Goal: Task Accomplishment & Management: Manage account settings

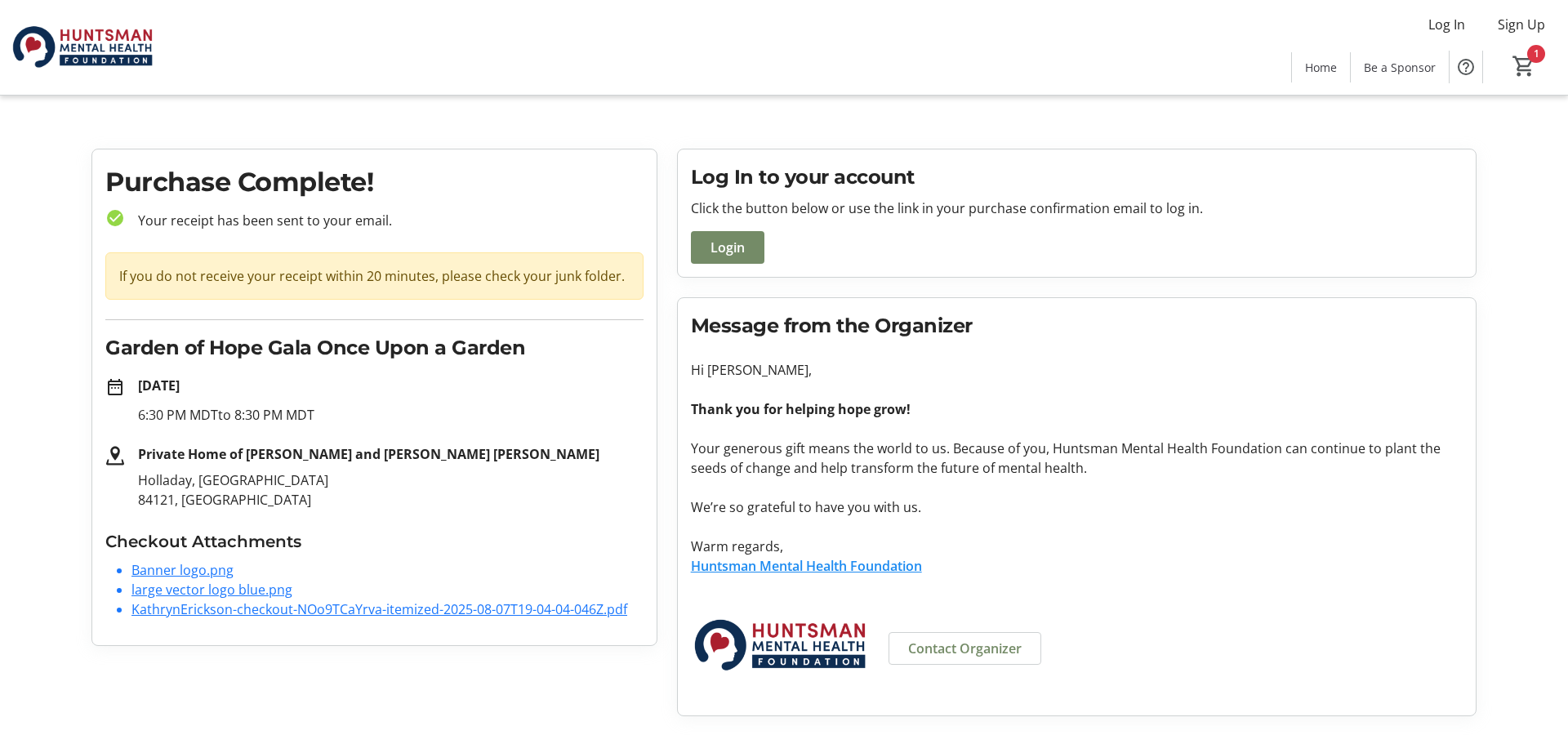
click at [1524, 114] on tr-root "Log In Sign Up Home Be a Sponsor 1 Home Be a Sponsor Purchase Complete! check_c…" at bounding box center [784, 365] width 1568 height 729
click at [1506, 109] on tr-root "Log In Sign Up Home Be a Sponsor 1 Home Be a Sponsor Purchase Complete! check_c…" at bounding box center [784, 365] width 1568 height 729
click at [680, 113] on tr-root "Log In Sign Up Home Be a Sponsor 1 Home Be a Sponsor Purchase Complete! check_c…" at bounding box center [784, 365] width 1568 height 729
click at [725, 243] on span "Login" at bounding box center [727, 247] width 34 height 19
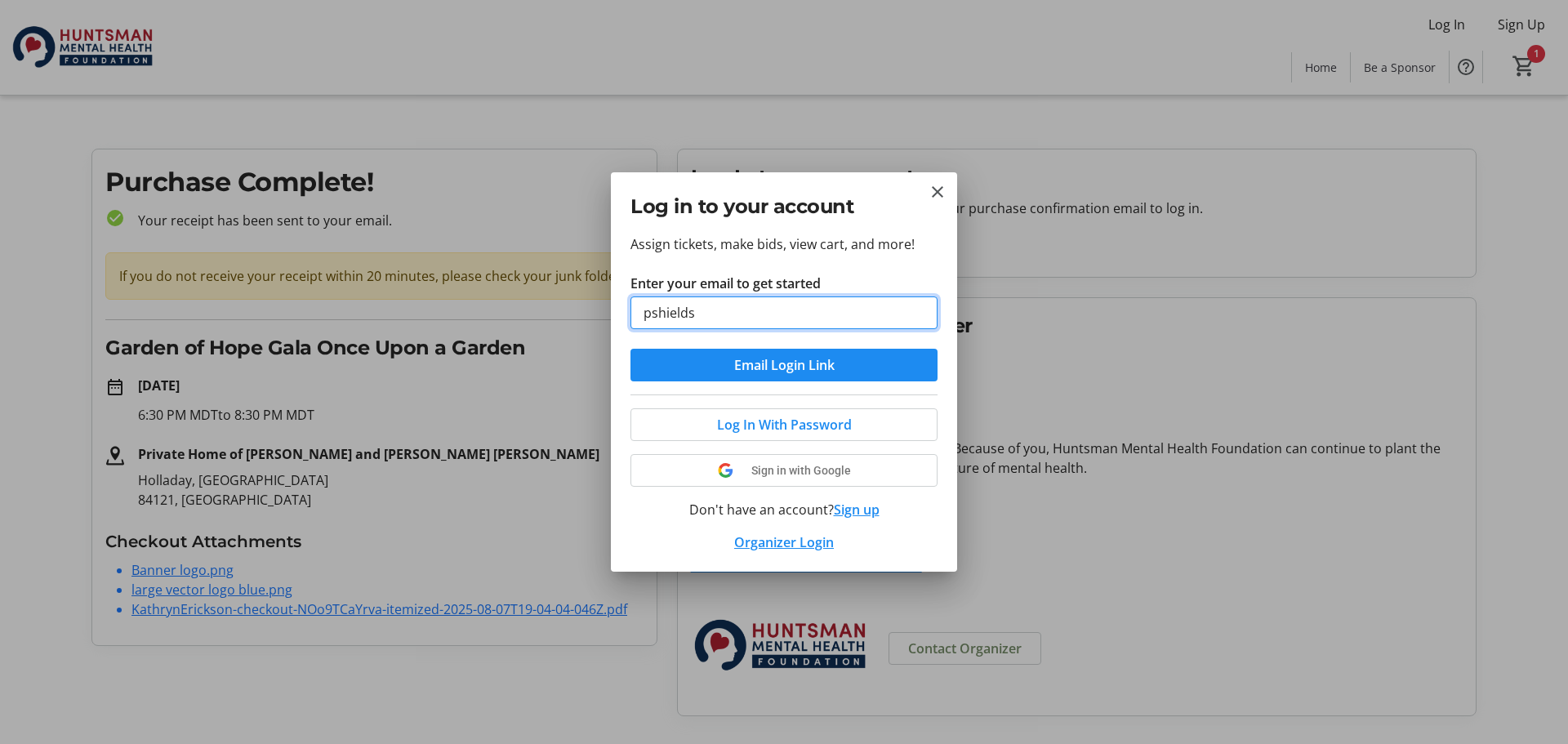
type input "[EMAIL_ADDRESS][DOMAIN_NAME]"
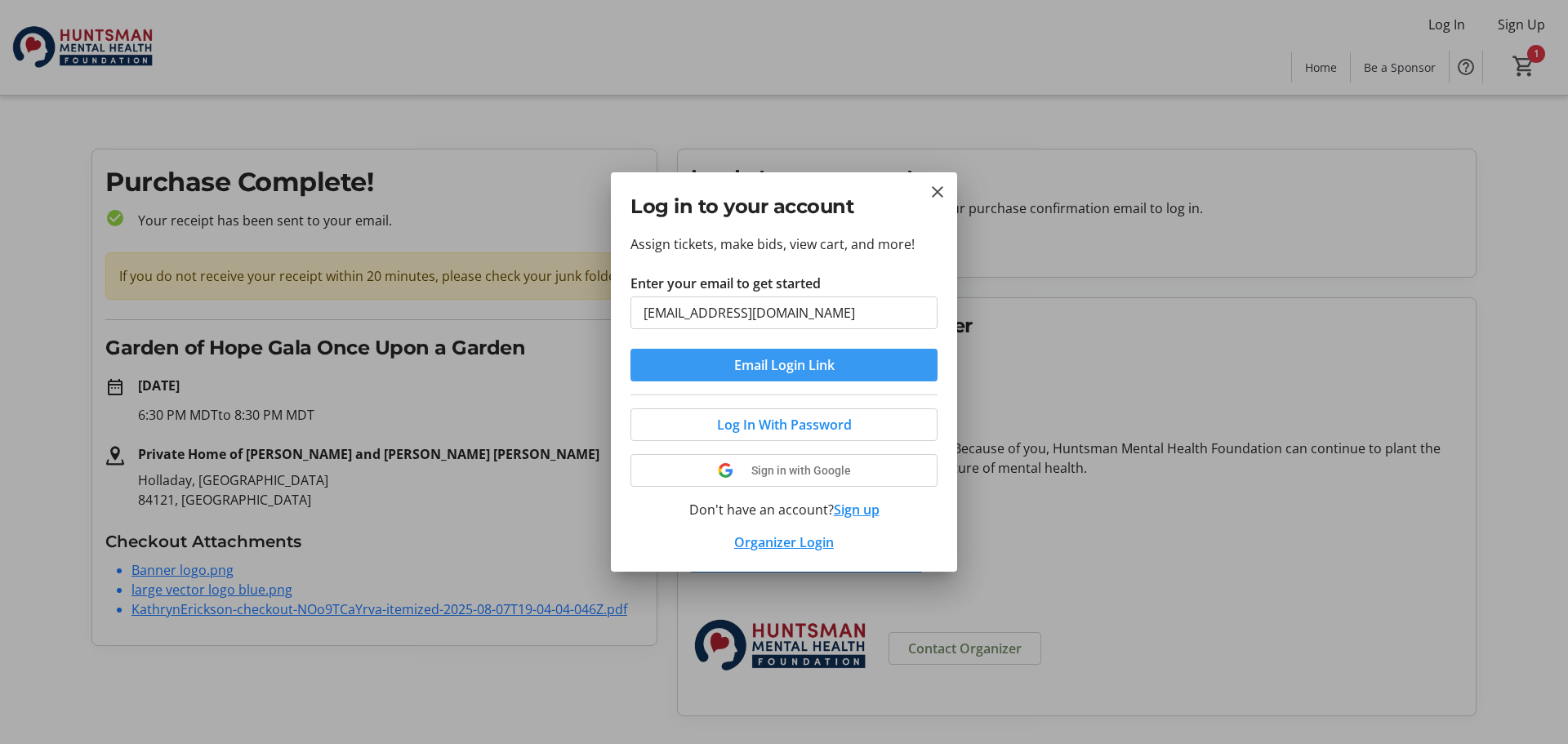
click at [806, 369] on span "Email Login Link" at bounding box center [784, 365] width 100 height 19
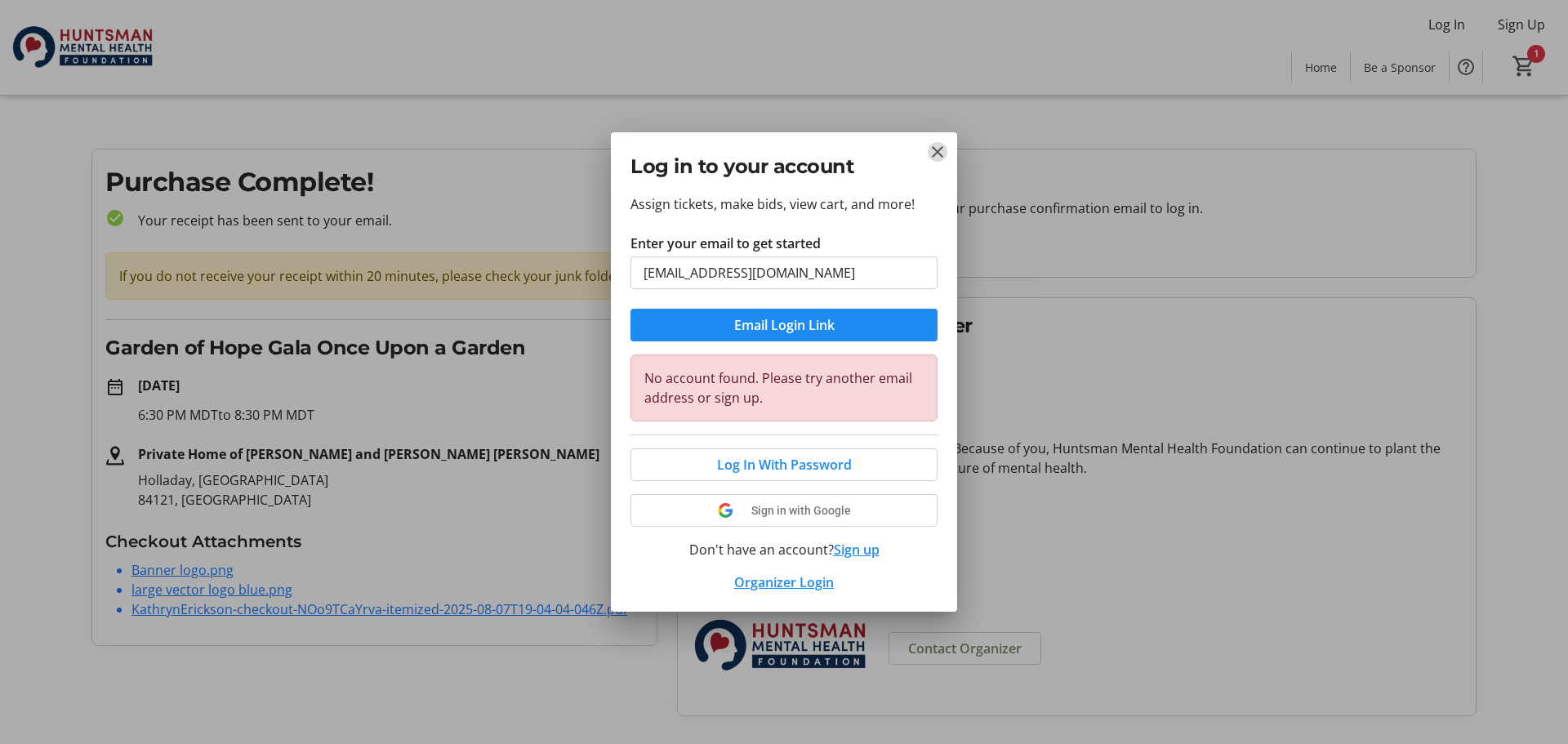
click at [942, 155] on mat-icon "Close" at bounding box center [938, 151] width 19 height 19
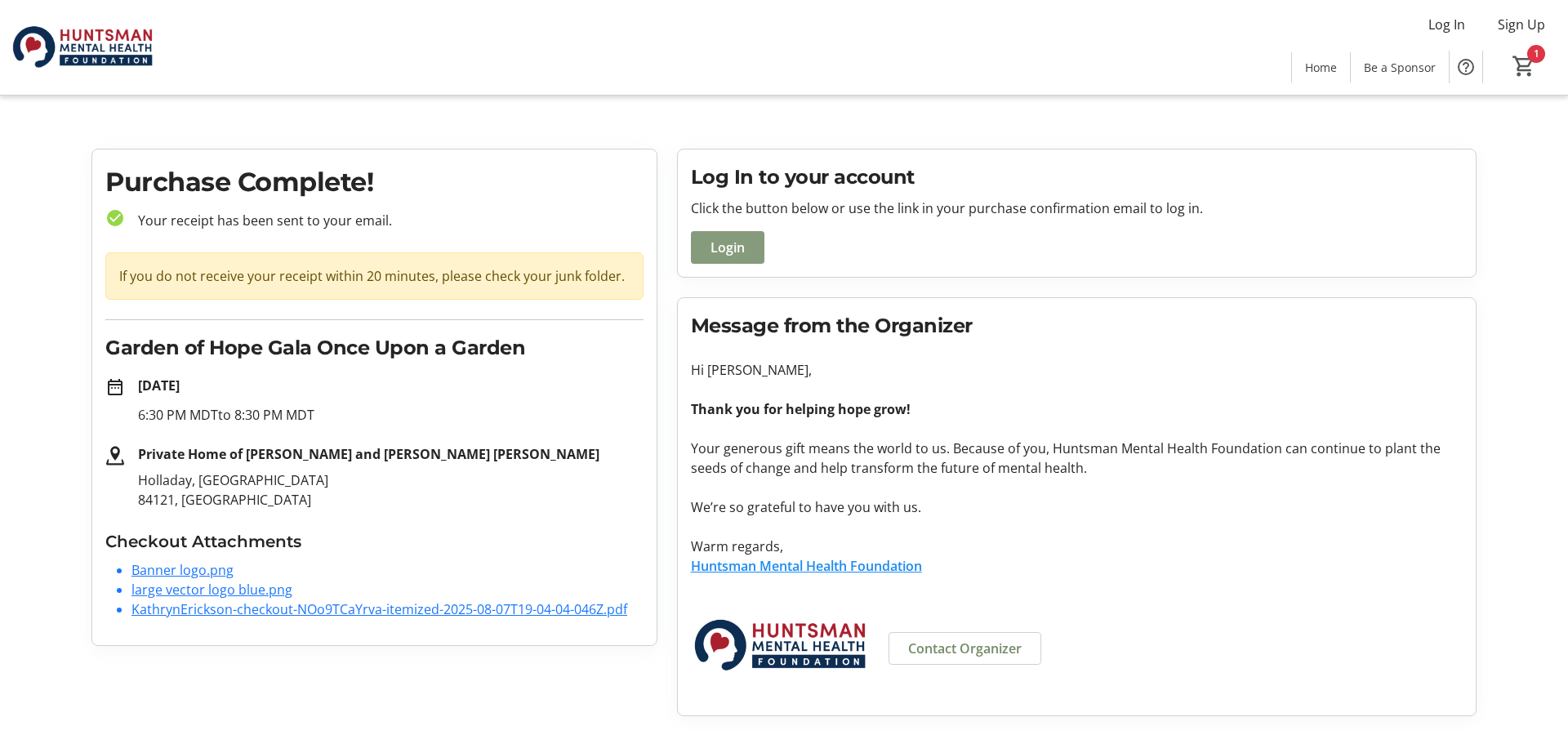
click at [731, 241] on span "Login" at bounding box center [727, 247] width 34 height 19
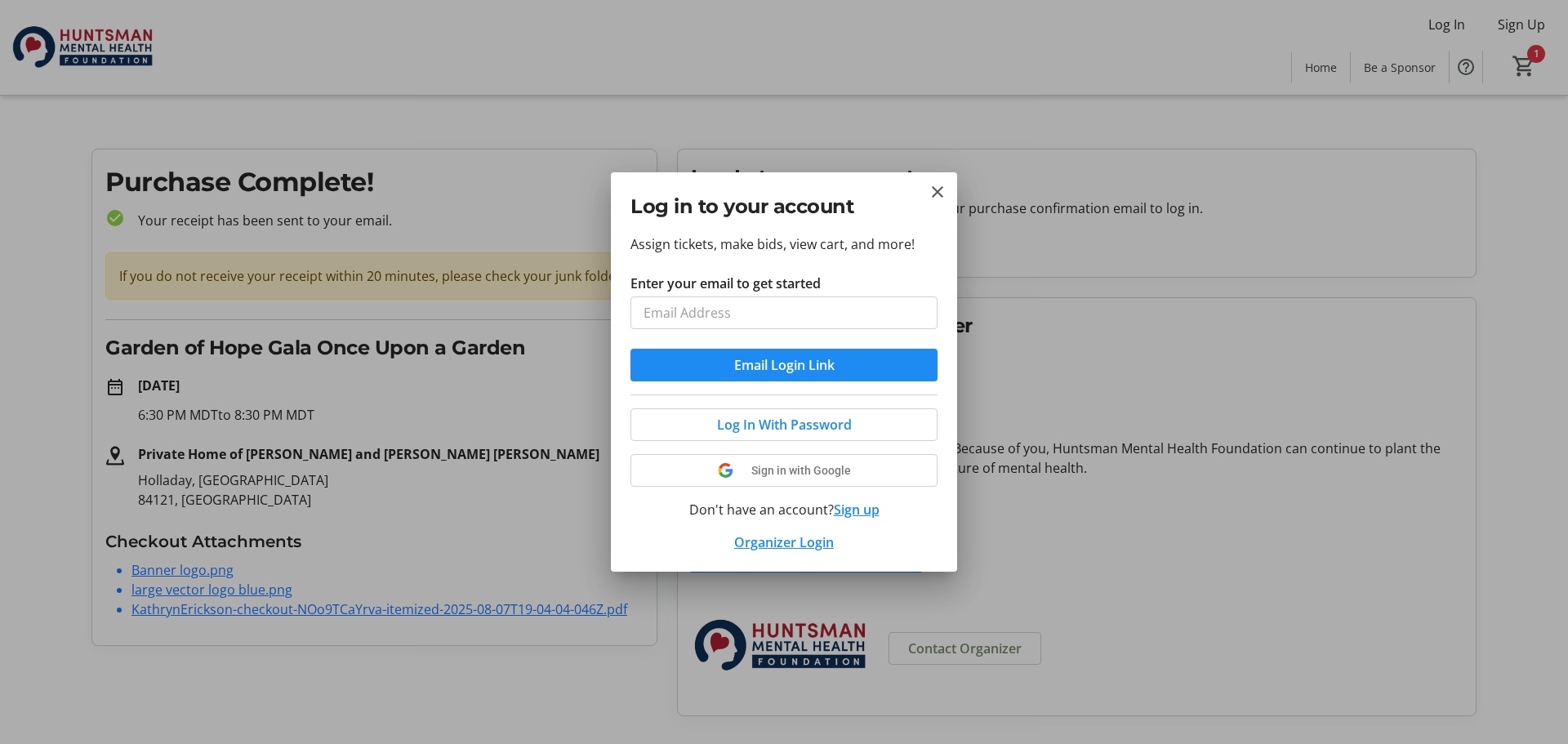
click at [742, 311] on input "Enter your email to get started" at bounding box center [784, 313] width 307 height 33
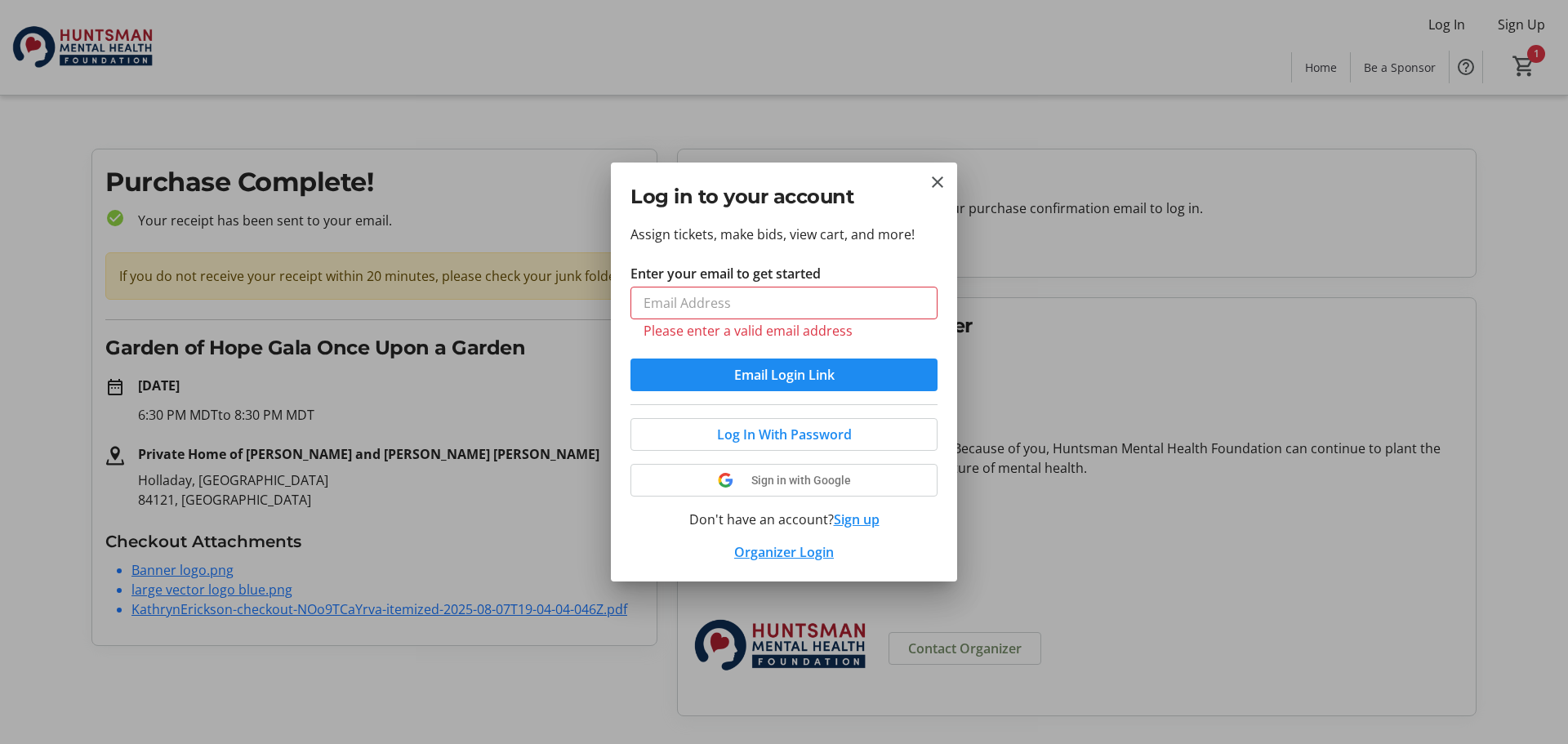
click at [792, 243] on p "Assign tickets, make bids, view cart, and more!" at bounding box center [784, 234] width 307 height 19
click at [942, 177] on mat-icon "Close" at bounding box center [938, 182] width 19 height 19
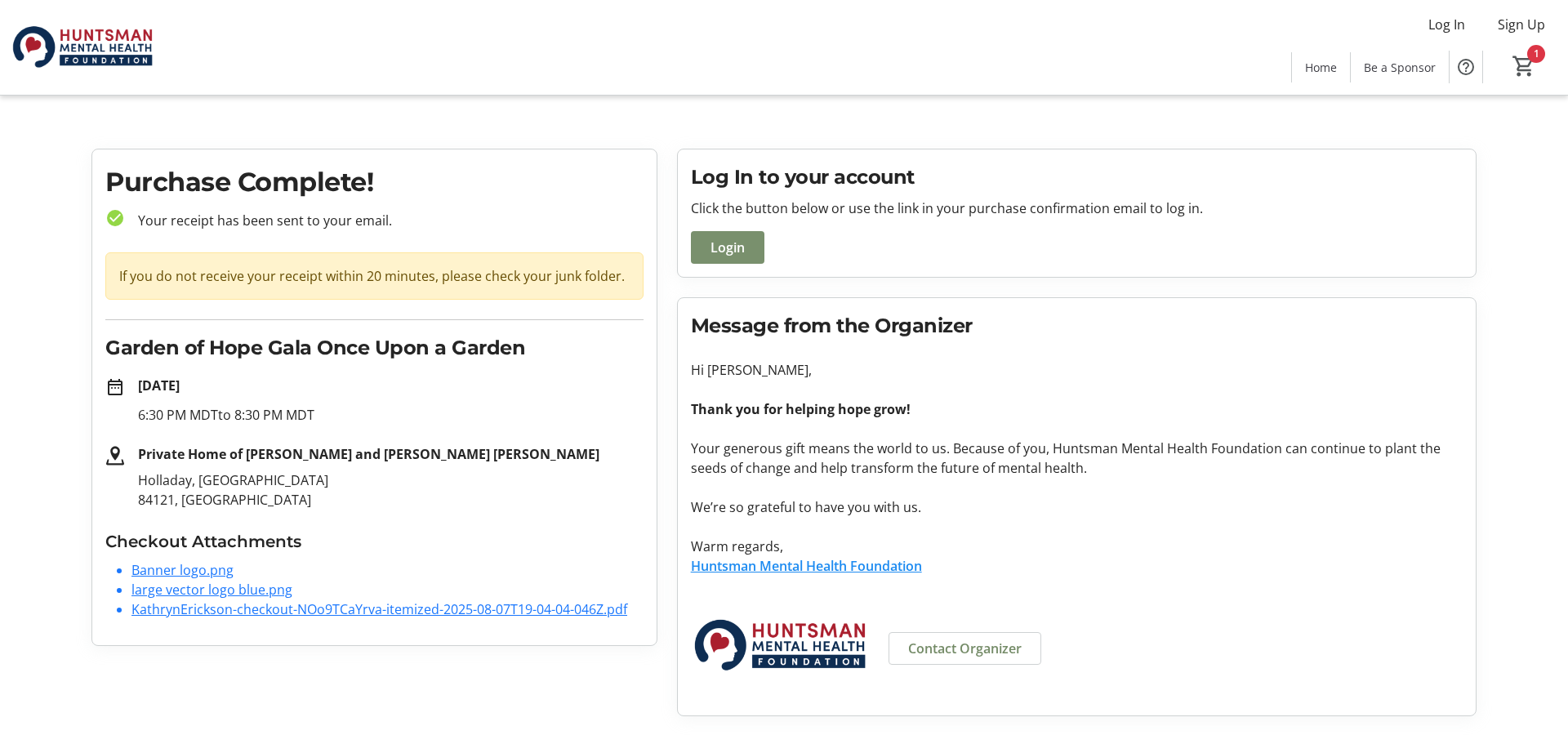
click at [715, 253] on span "Login" at bounding box center [727, 247] width 34 height 19
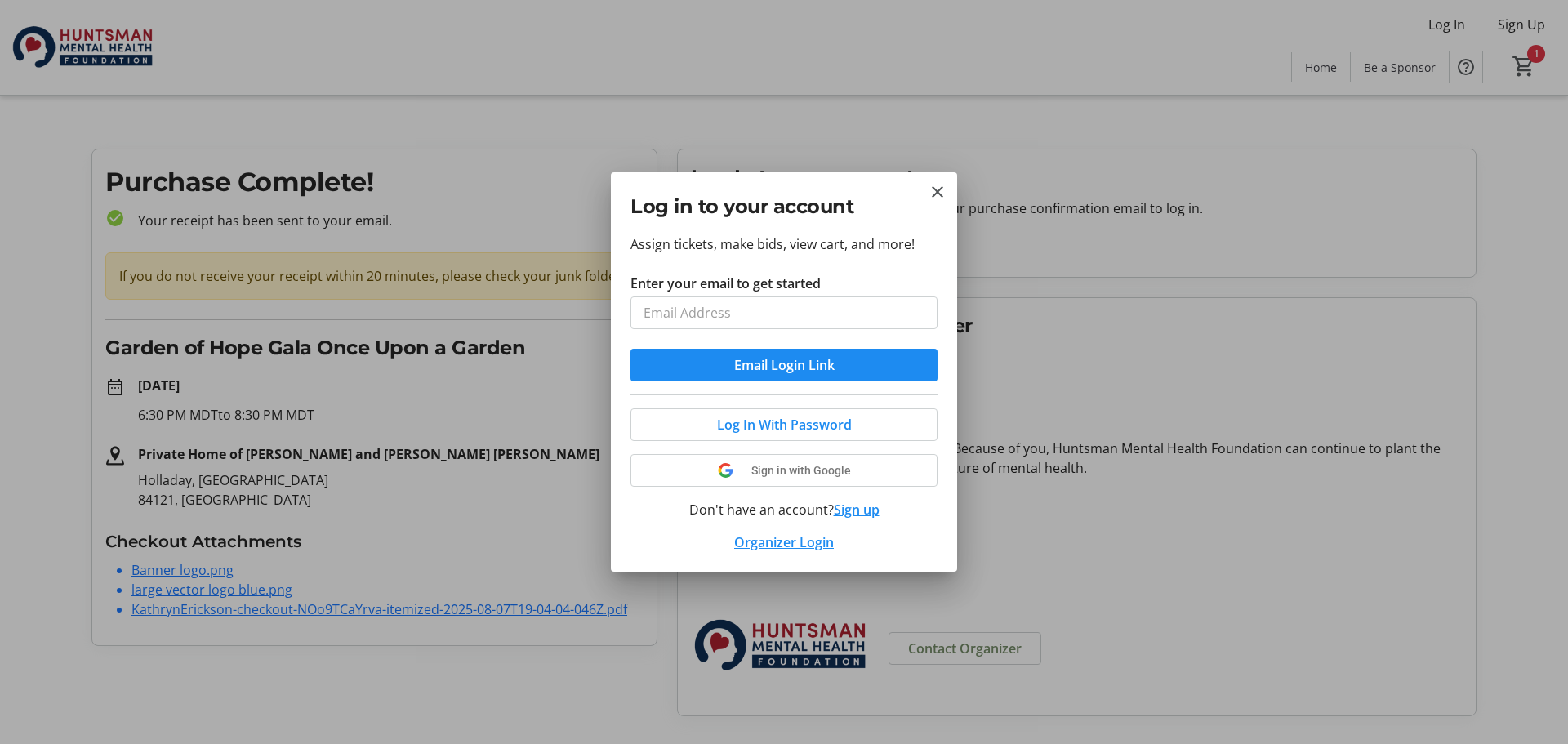
click at [858, 510] on button "Sign up" at bounding box center [857, 510] width 46 height 19
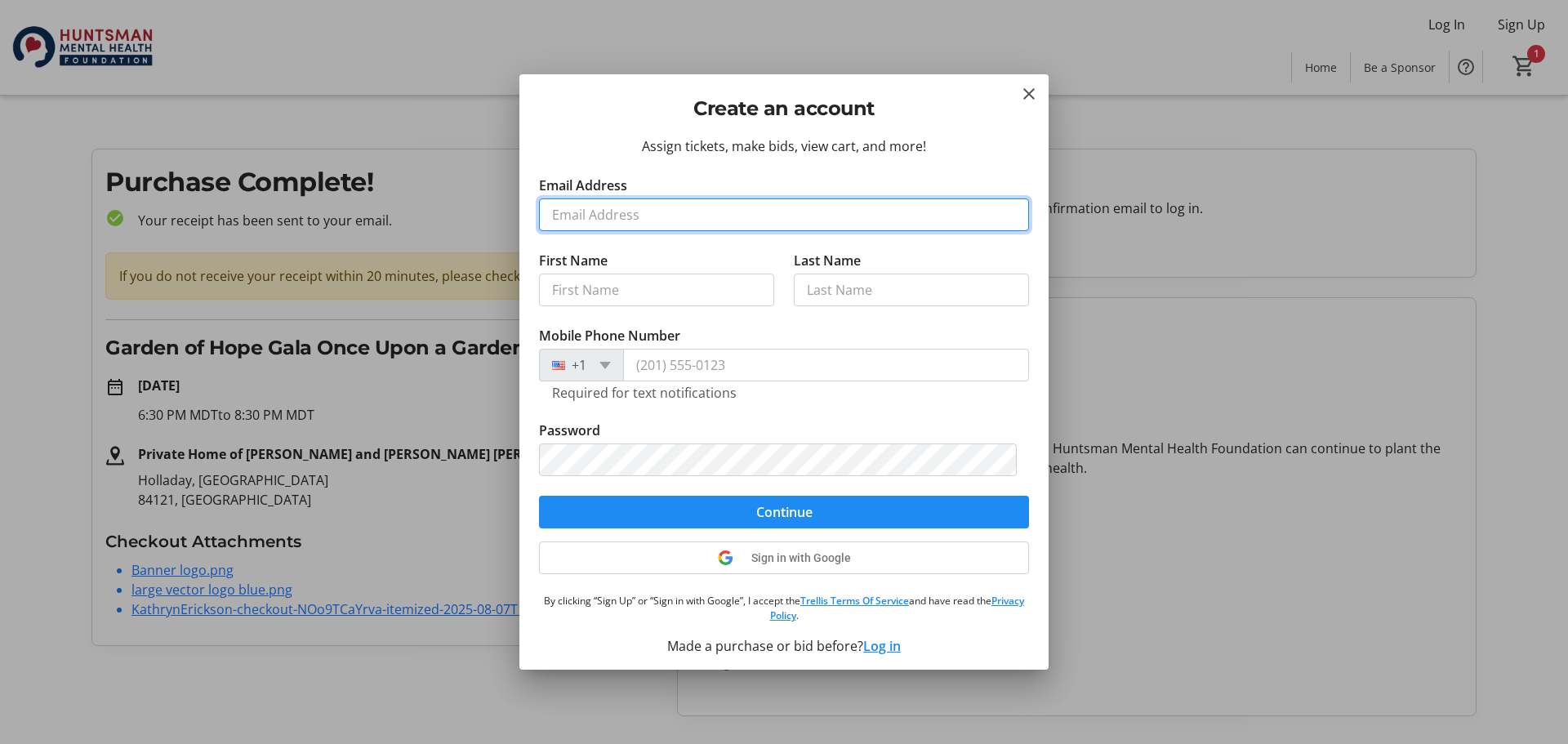
click at [743, 223] on input "Email Address" at bounding box center [784, 214] width 490 height 33
type input "[EMAIL_ADDRESS][DOMAIN_NAME]"
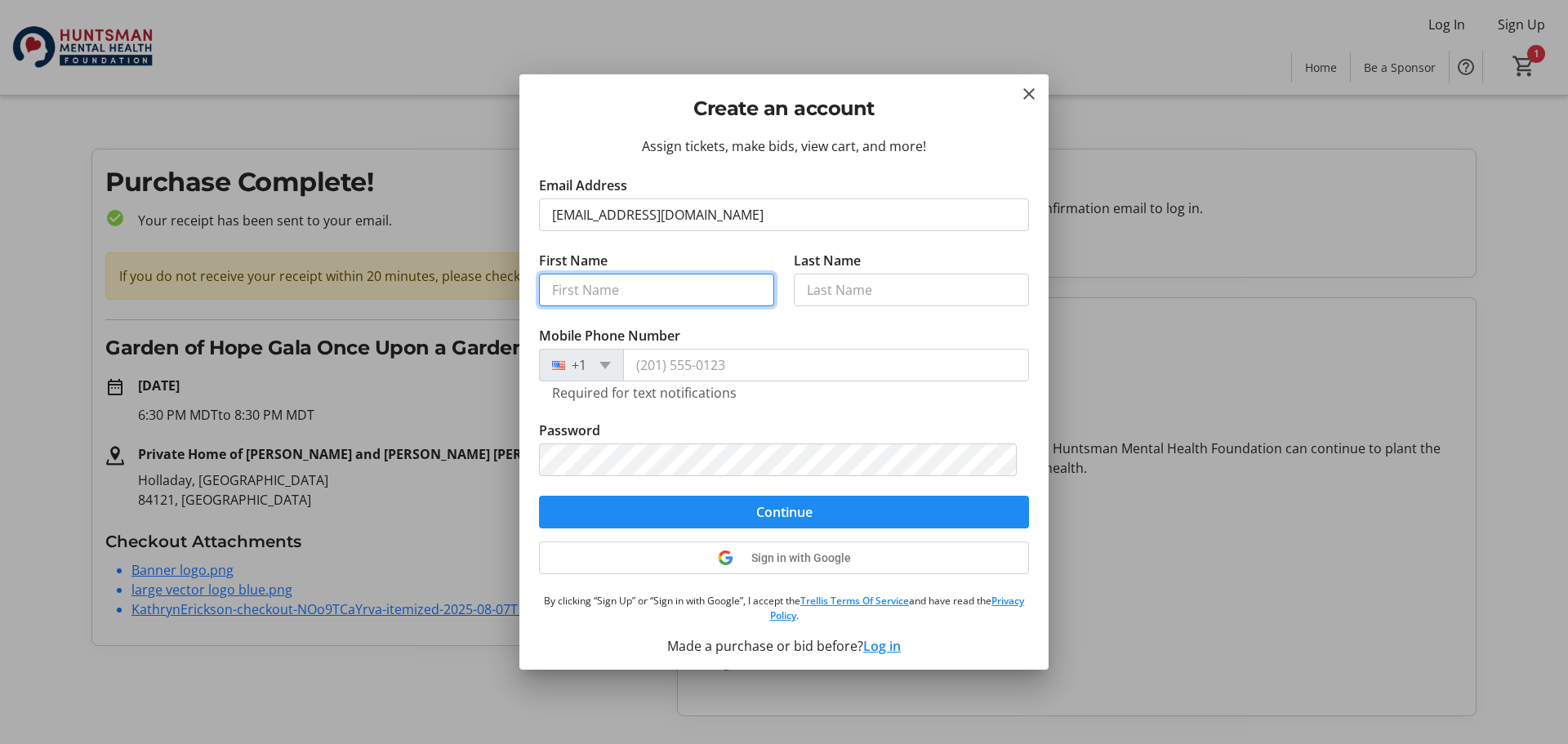
type input "[PERSON_NAME]"
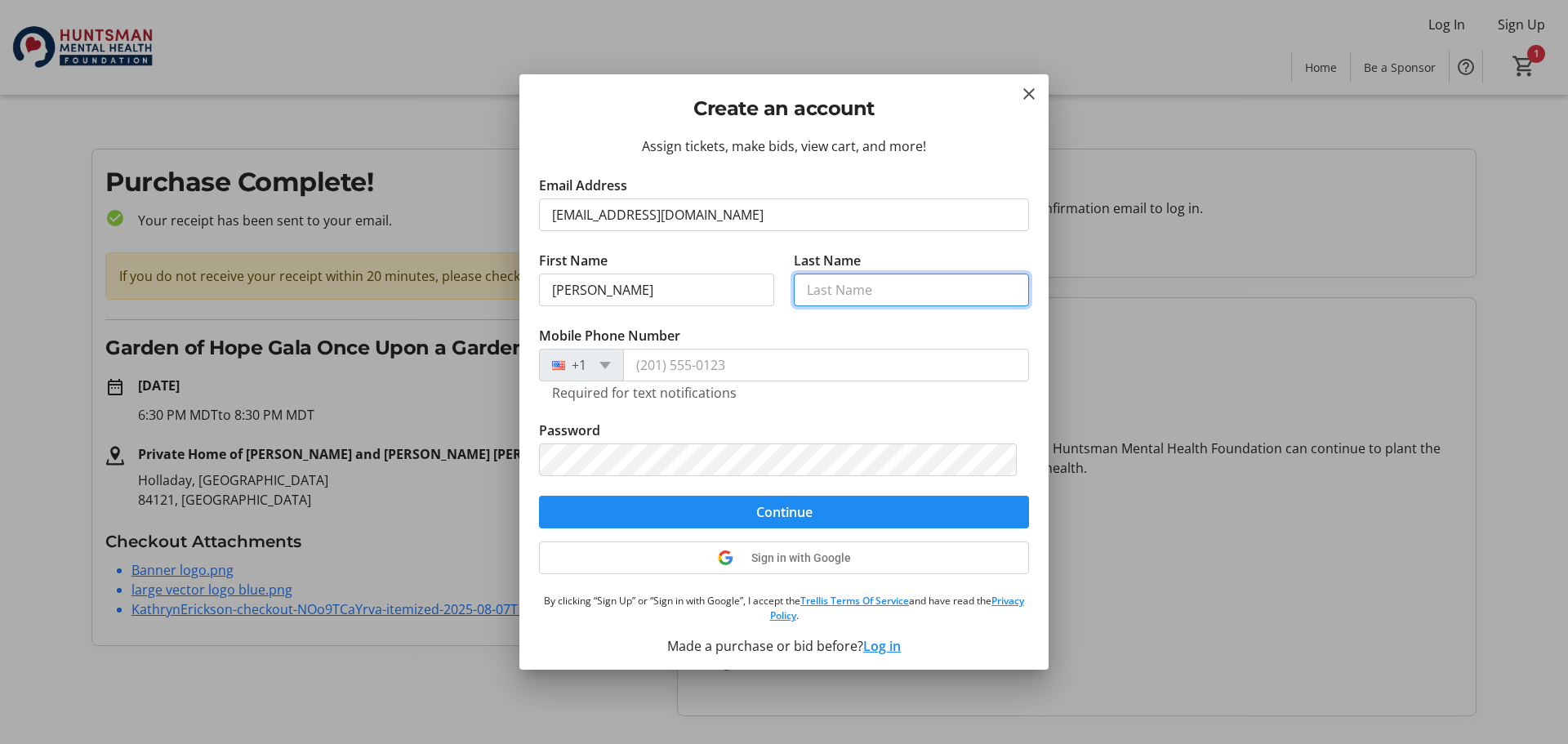
type input "[PERSON_NAME]"
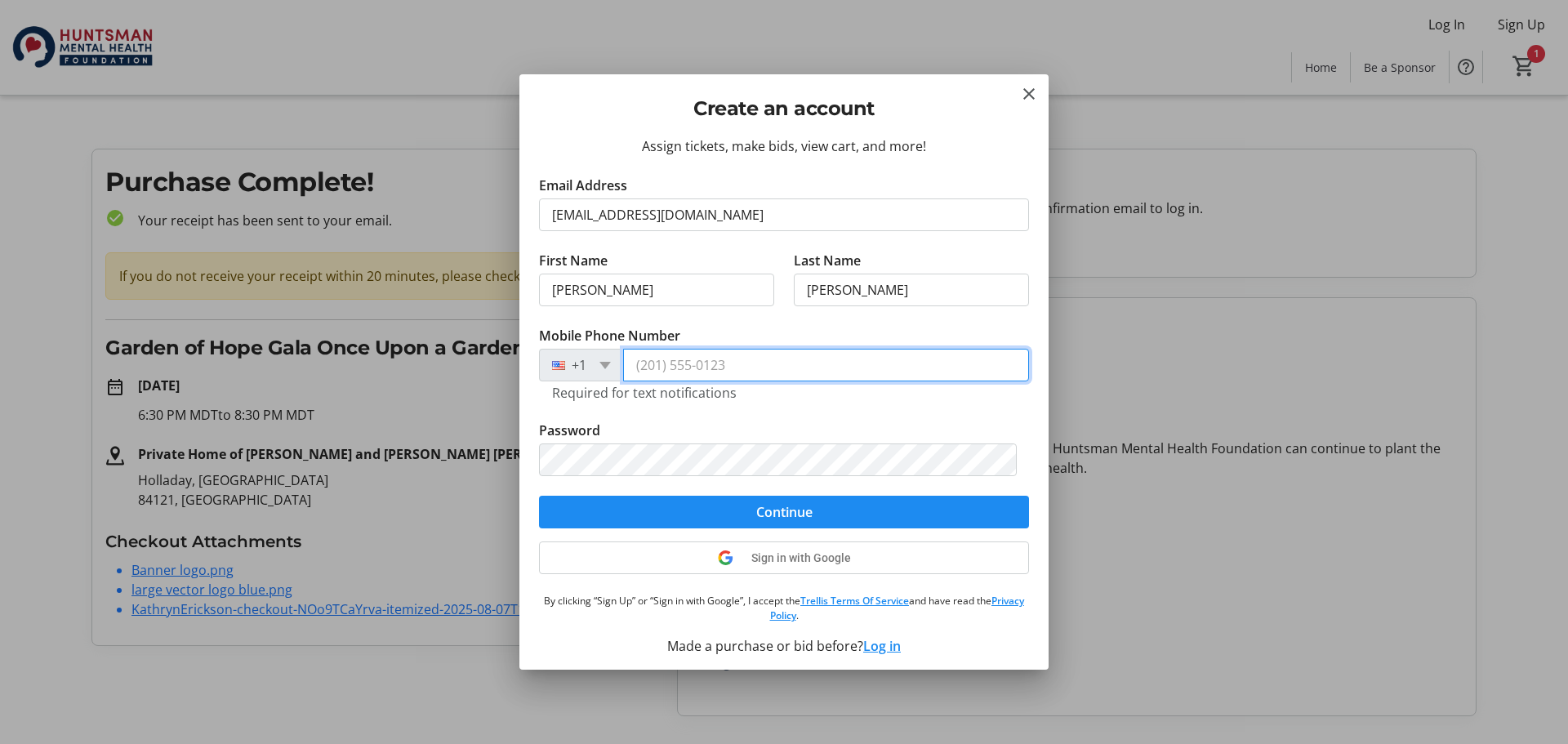
type input "[PHONE_NUMBER]"
drag, startPoint x: 769, startPoint y: 363, endPoint x: 589, endPoint y: 362, distance: 180.0
click at [598, 362] on div "[PHONE_NUMBER]" at bounding box center [784, 365] width 490 height 33
type input "[PHONE_NUMBER]"
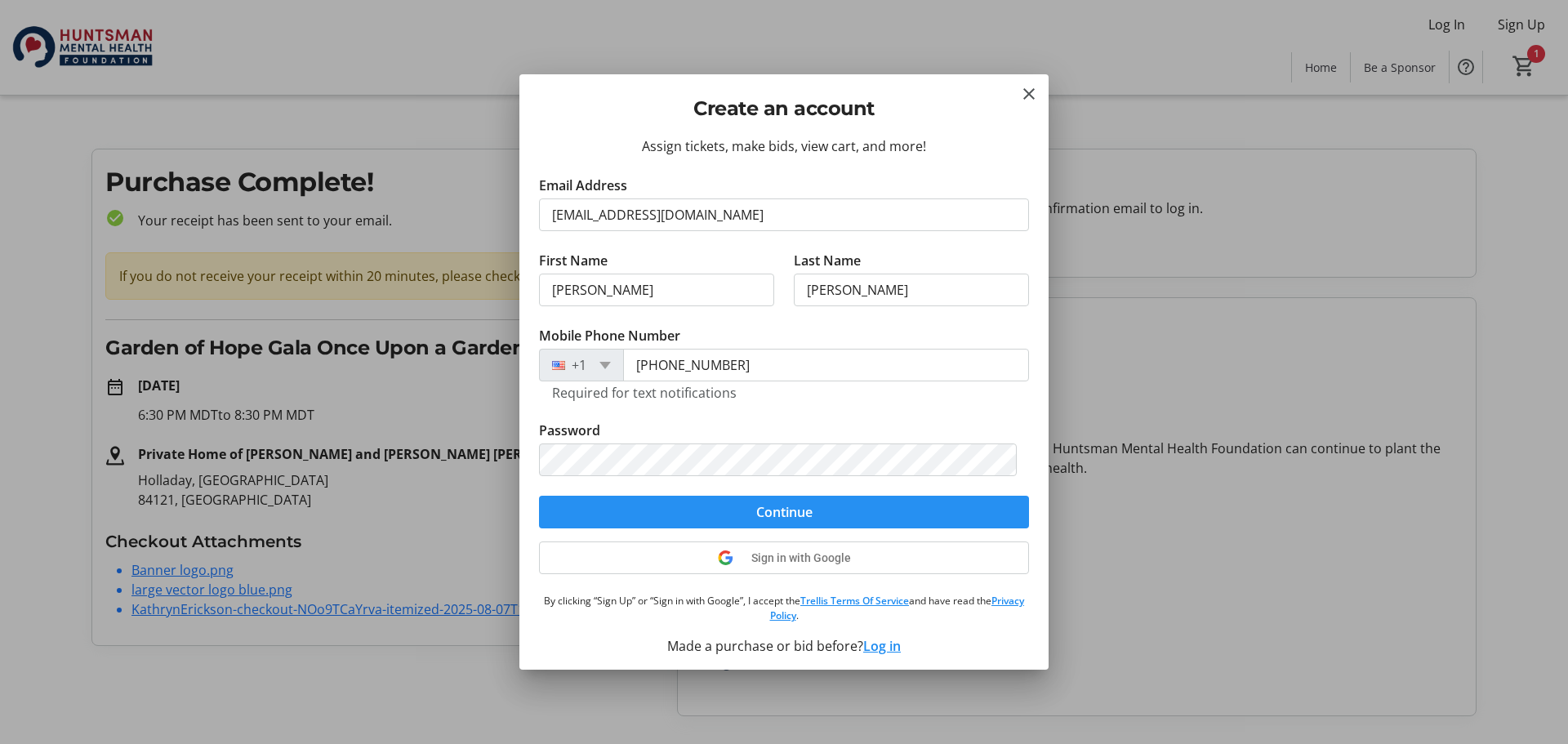
click at [807, 509] on span "submit" at bounding box center [784, 512] width 490 height 40
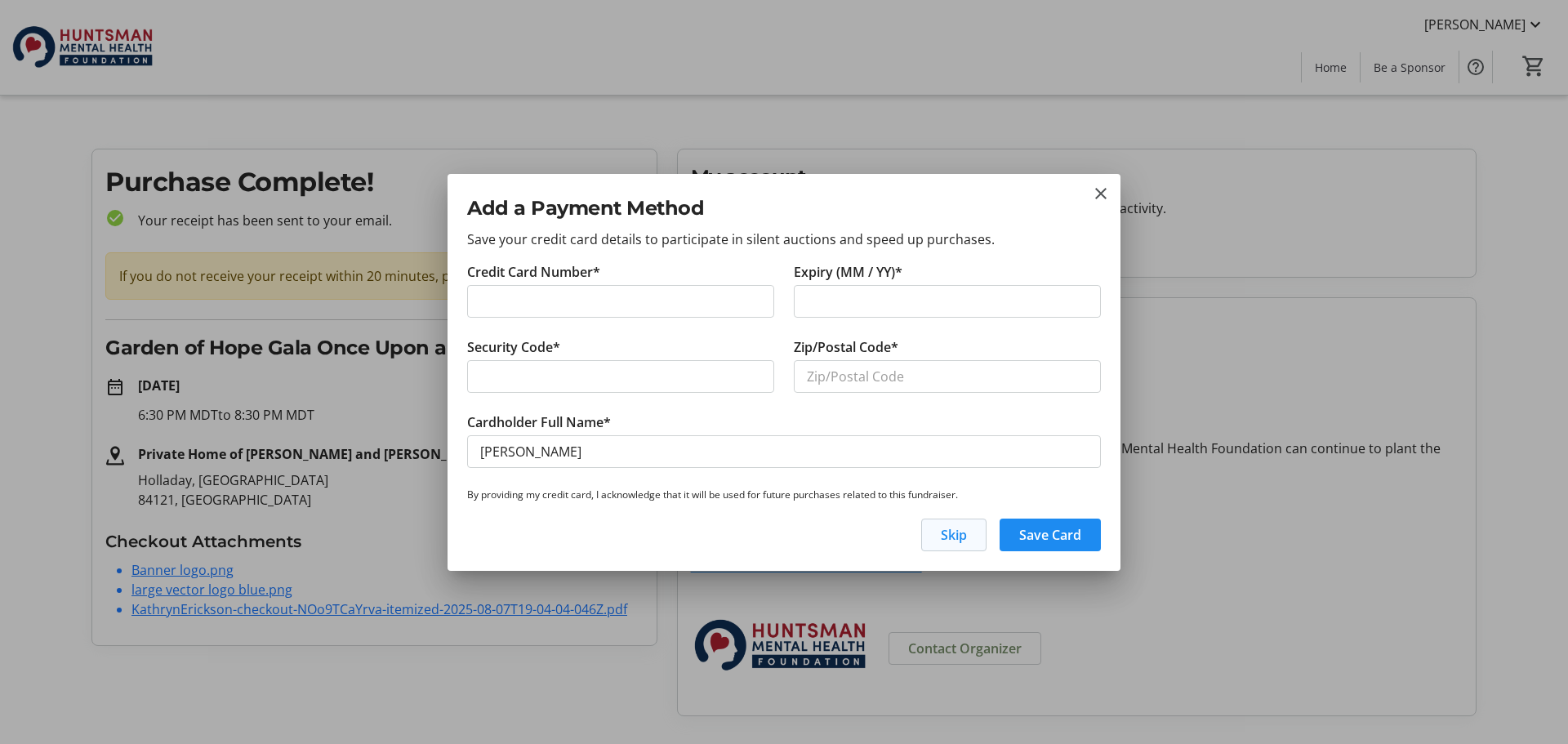
click at [964, 527] on span "Skip" at bounding box center [954, 534] width 26 height 19
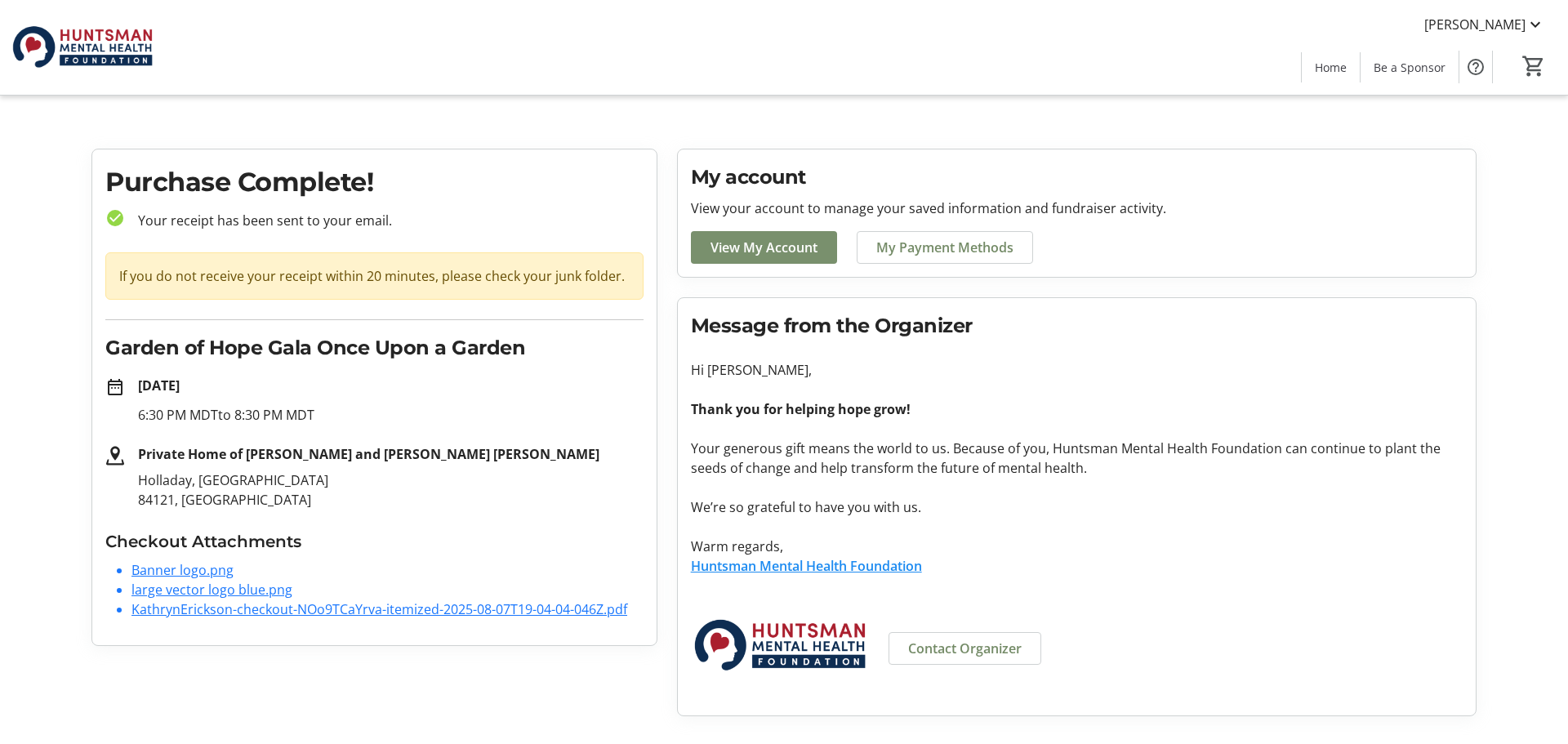
click at [748, 236] on span at bounding box center [764, 247] width 146 height 40
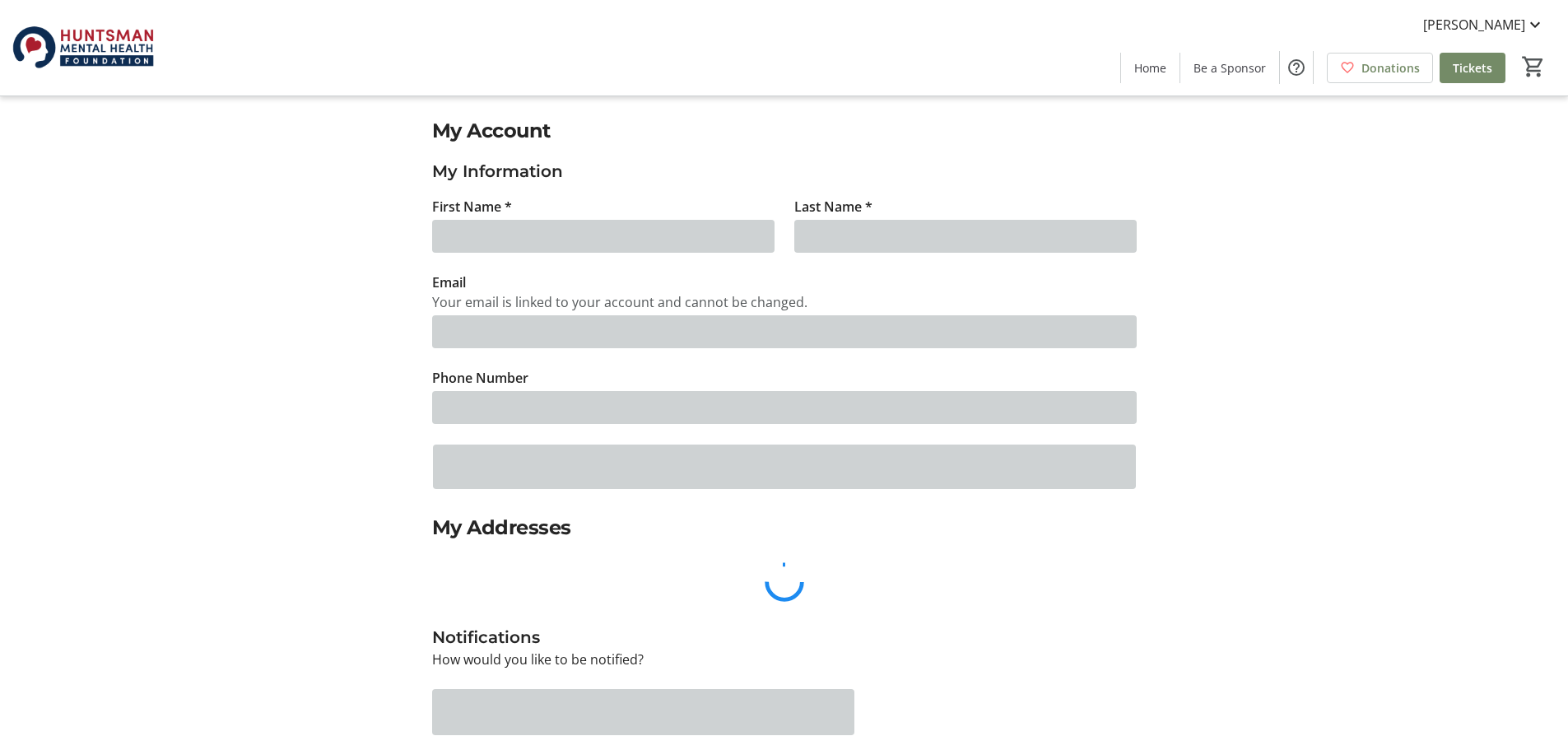
type input "[PERSON_NAME]"
type input "[EMAIL_ADDRESS][DOMAIN_NAME]"
type input "[PHONE_NUMBER]"
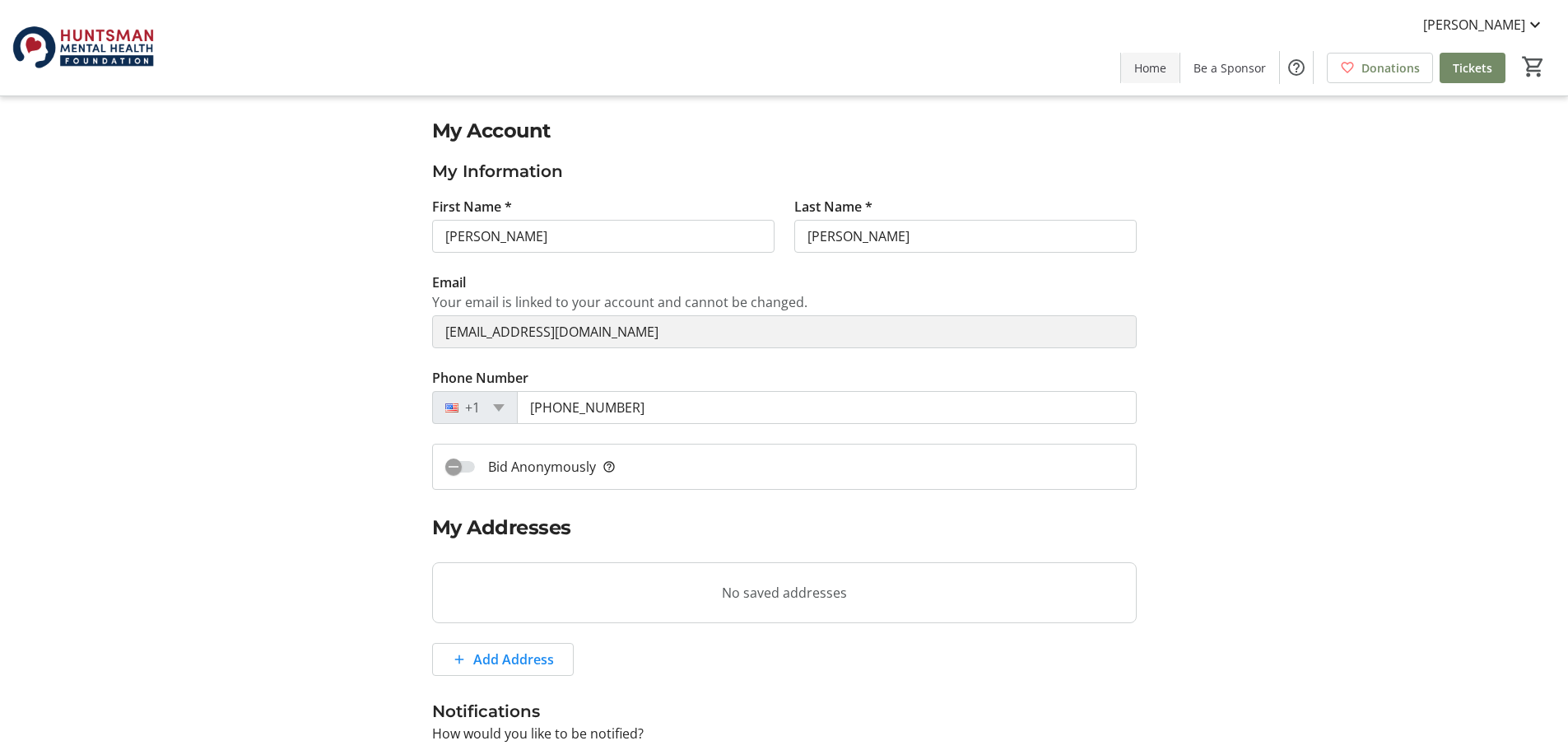
click at [1162, 74] on span "Home" at bounding box center [1150, 67] width 32 height 17
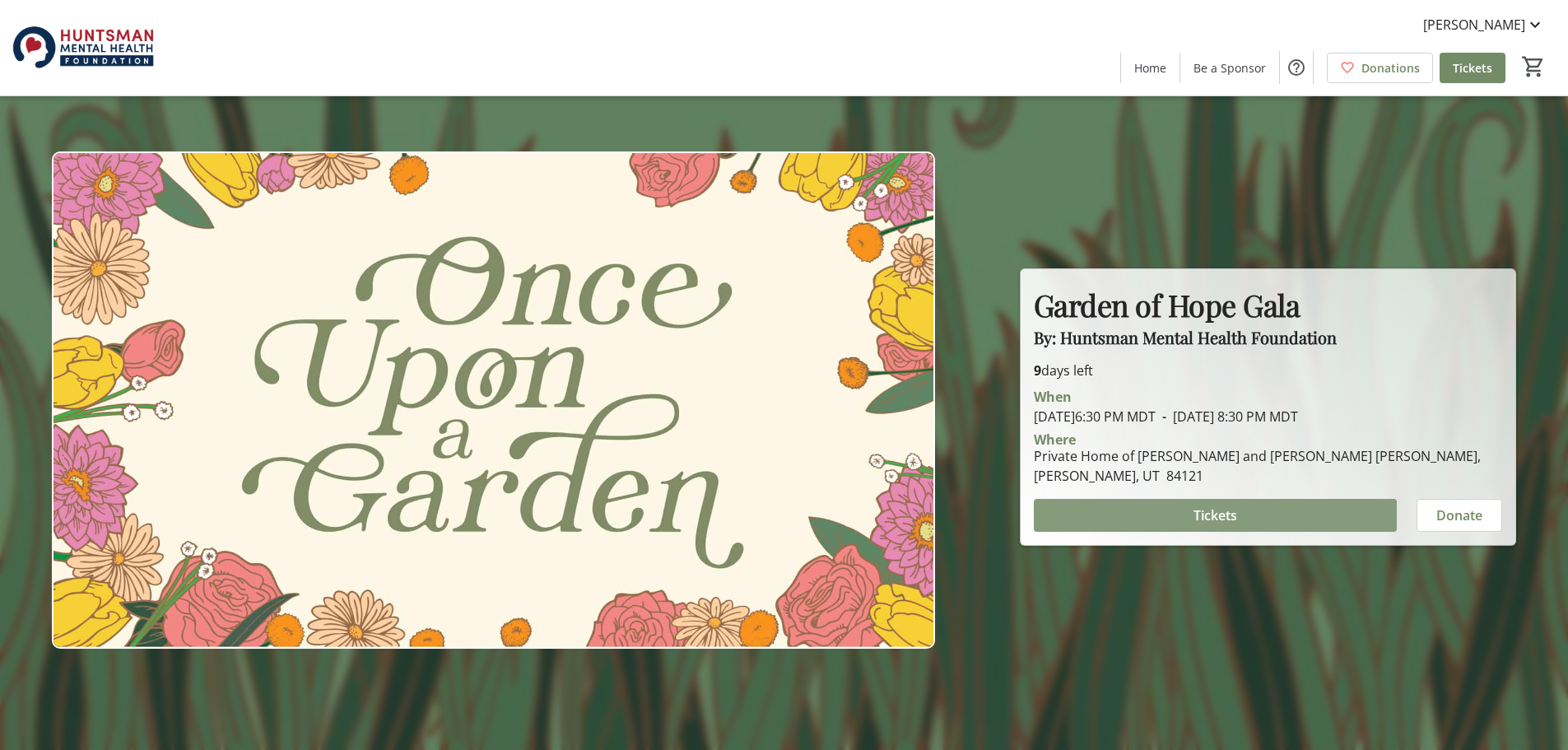
click at [1194, 518] on span "Tickets" at bounding box center [1215, 516] width 43 height 20
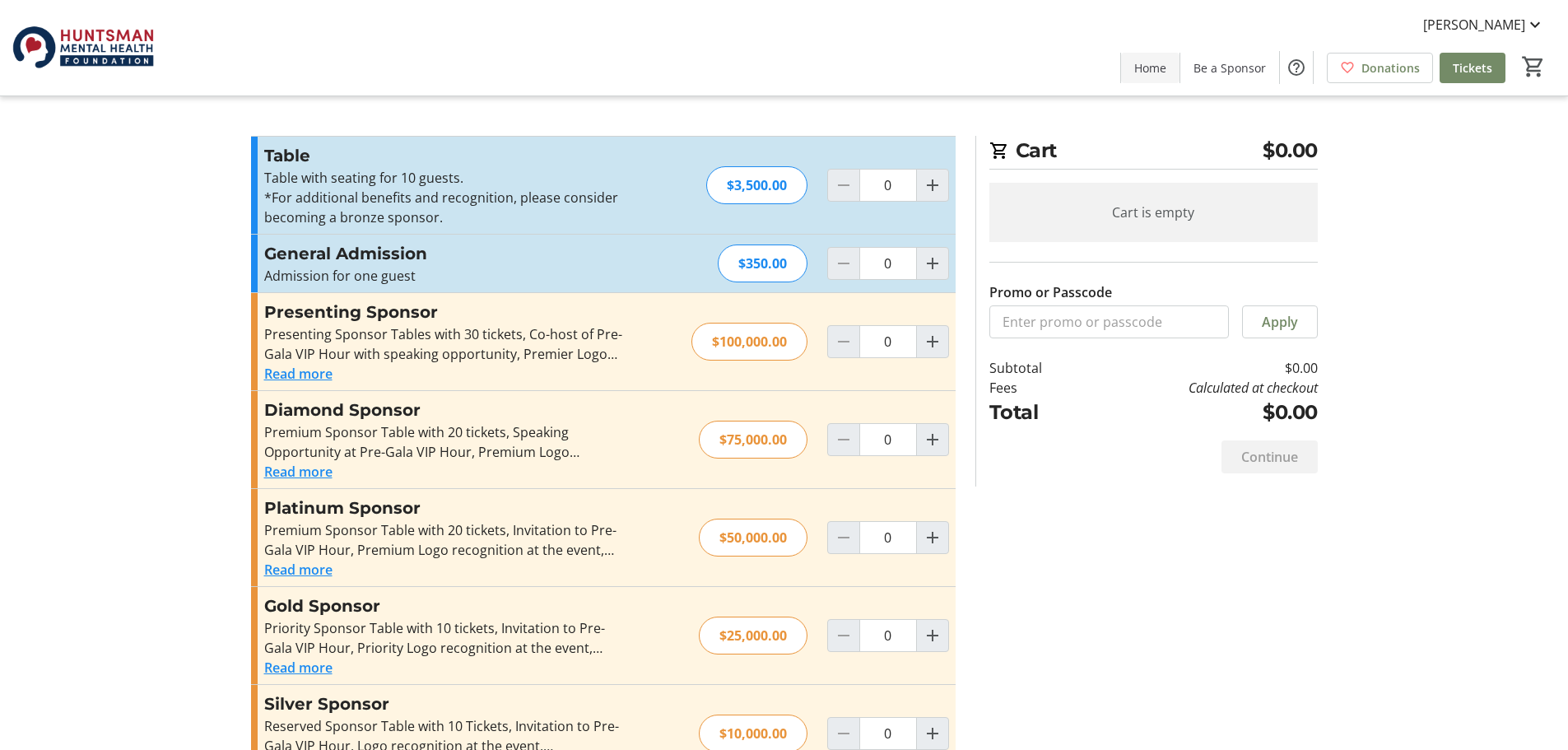
click at [1155, 63] on span "Home" at bounding box center [1150, 67] width 32 height 17
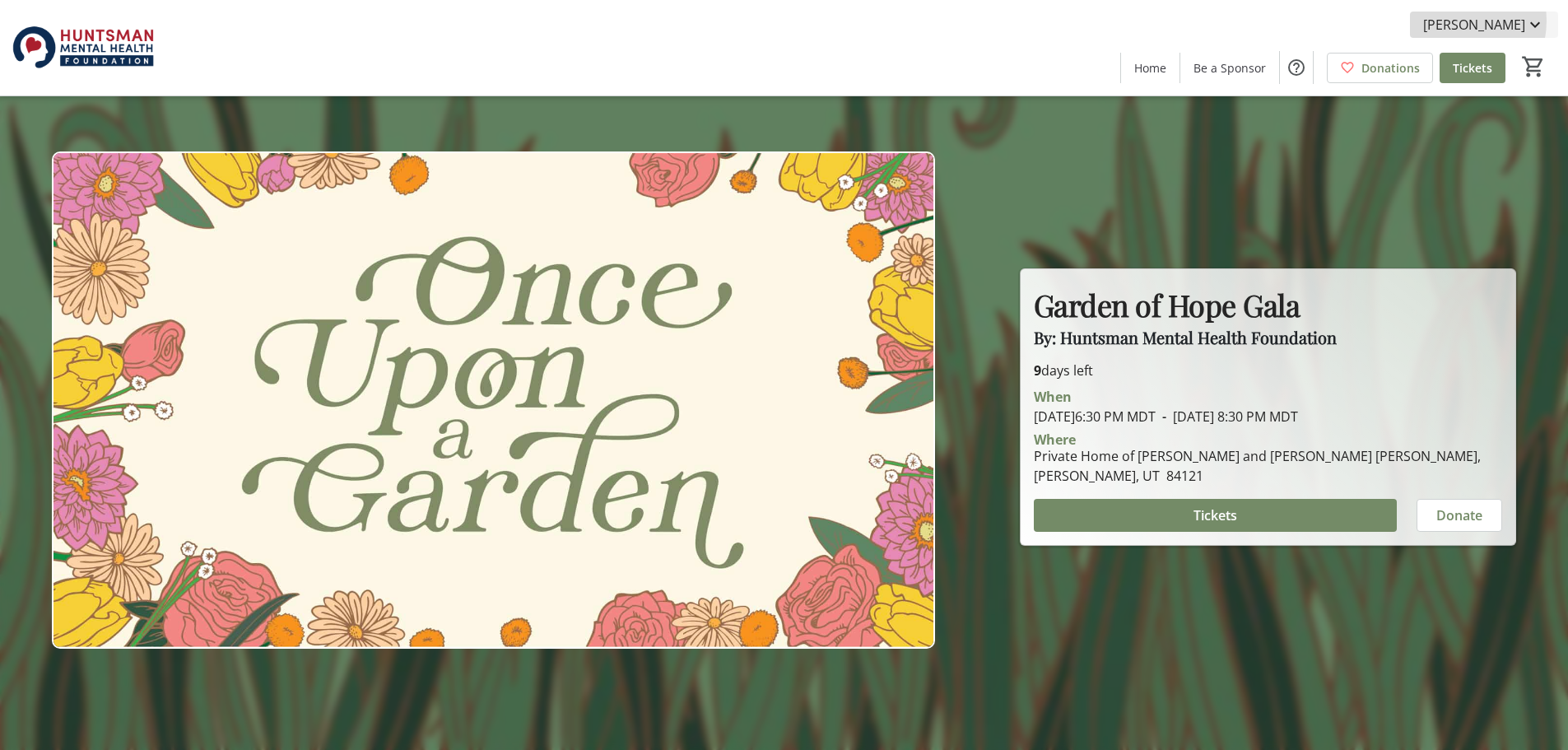
click at [1457, 20] on span "[PERSON_NAME]" at bounding box center [1474, 25] width 102 height 20
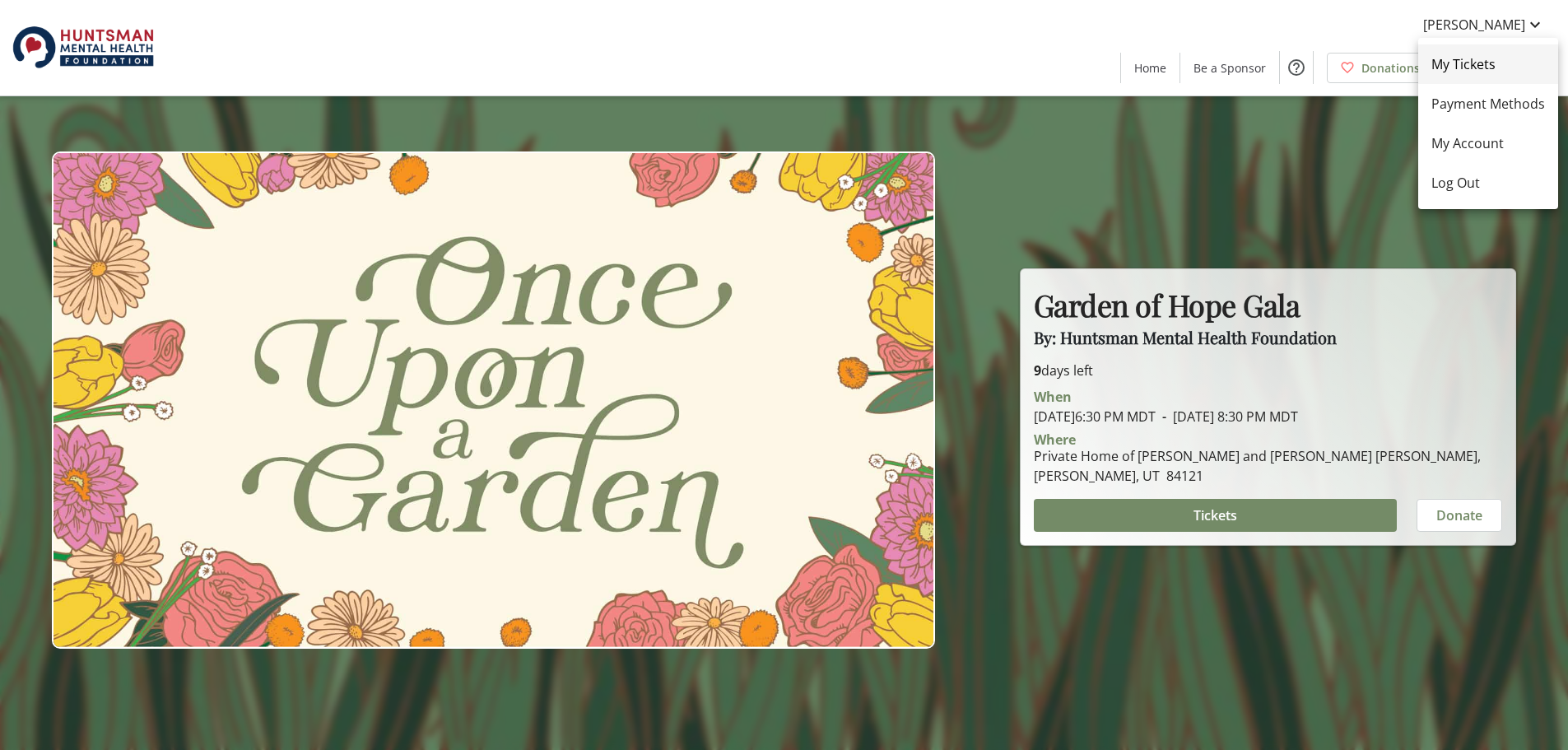
click at [1462, 64] on span "My Tickets" at bounding box center [1488, 64] width 114 height 20
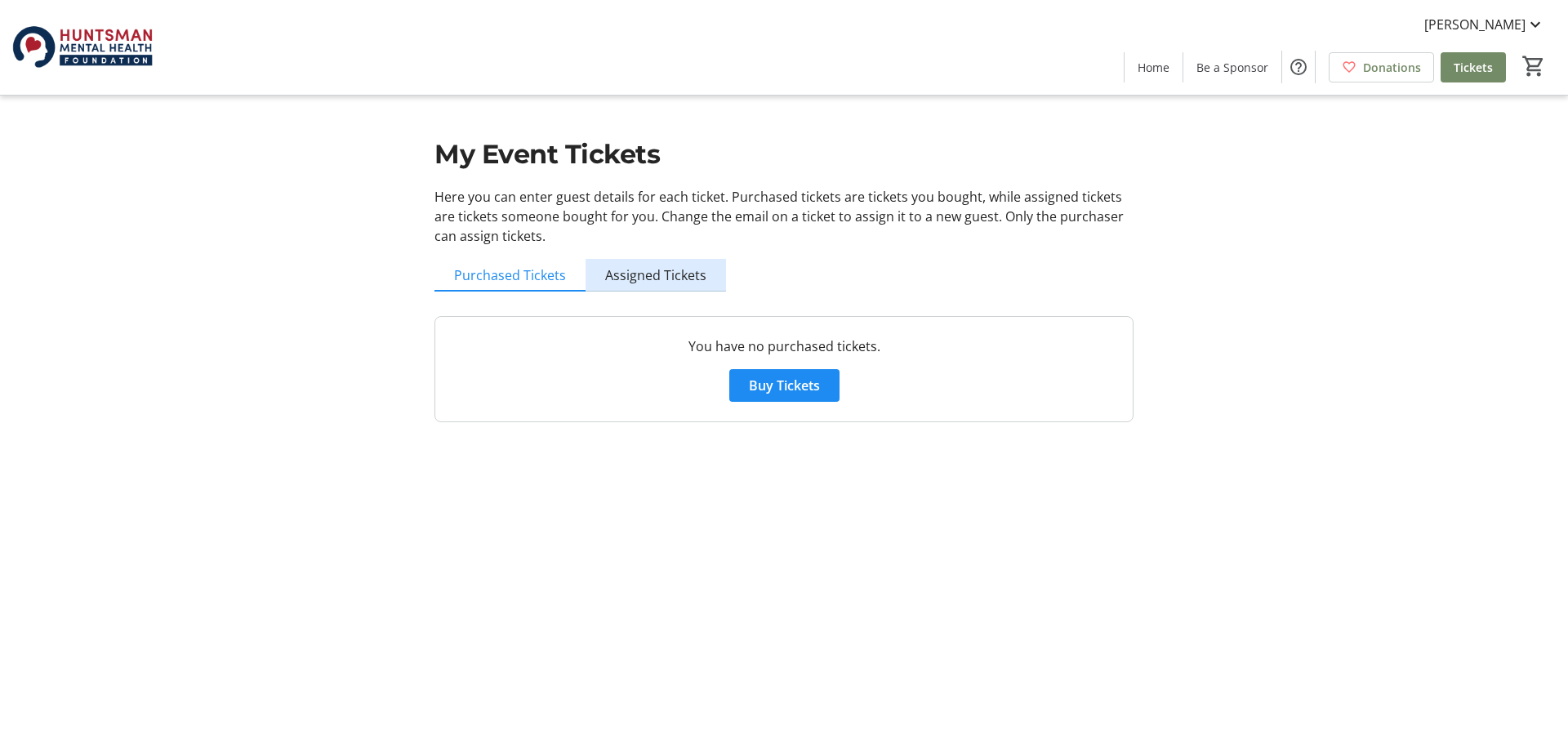
click at [662, 265] on span "Assigned Tickets" at bounding box center [655, 275] width 101 height 33
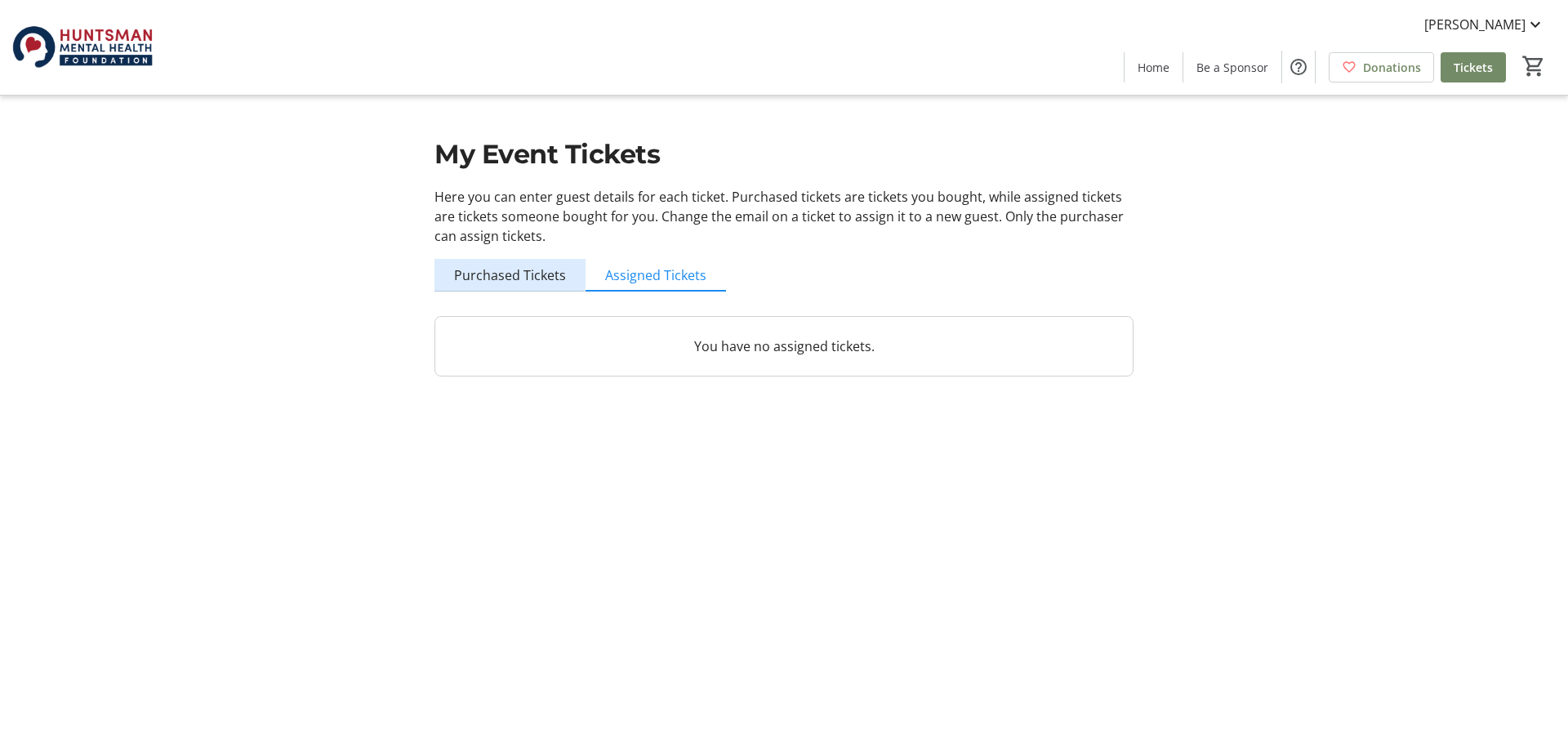
click at [510, 265] on span "Purchased Tickets" at bounding box center [510, 275] width 112 height 33
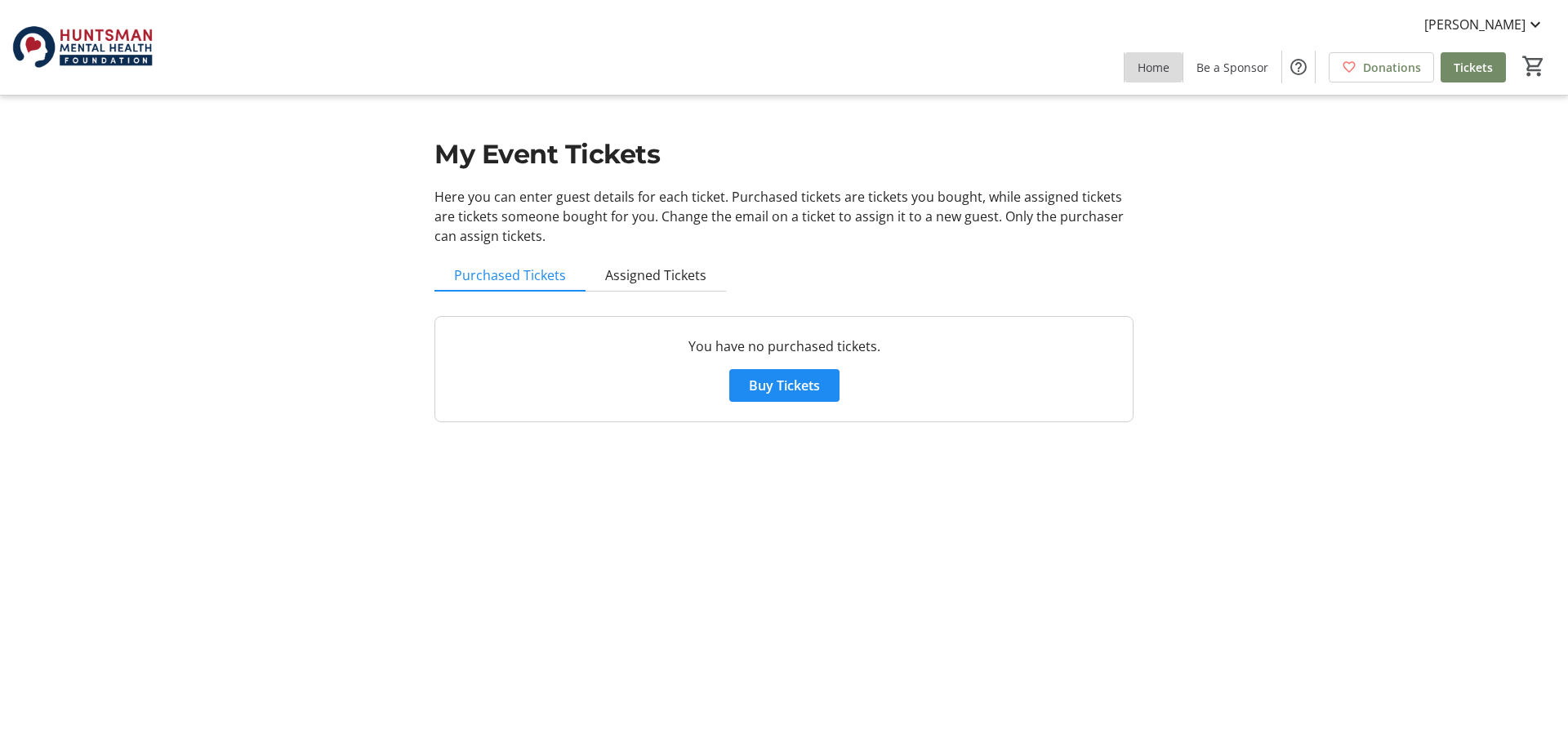
click at [1129, 64] on span at bounding box center [1153, 67] width 58 height 40
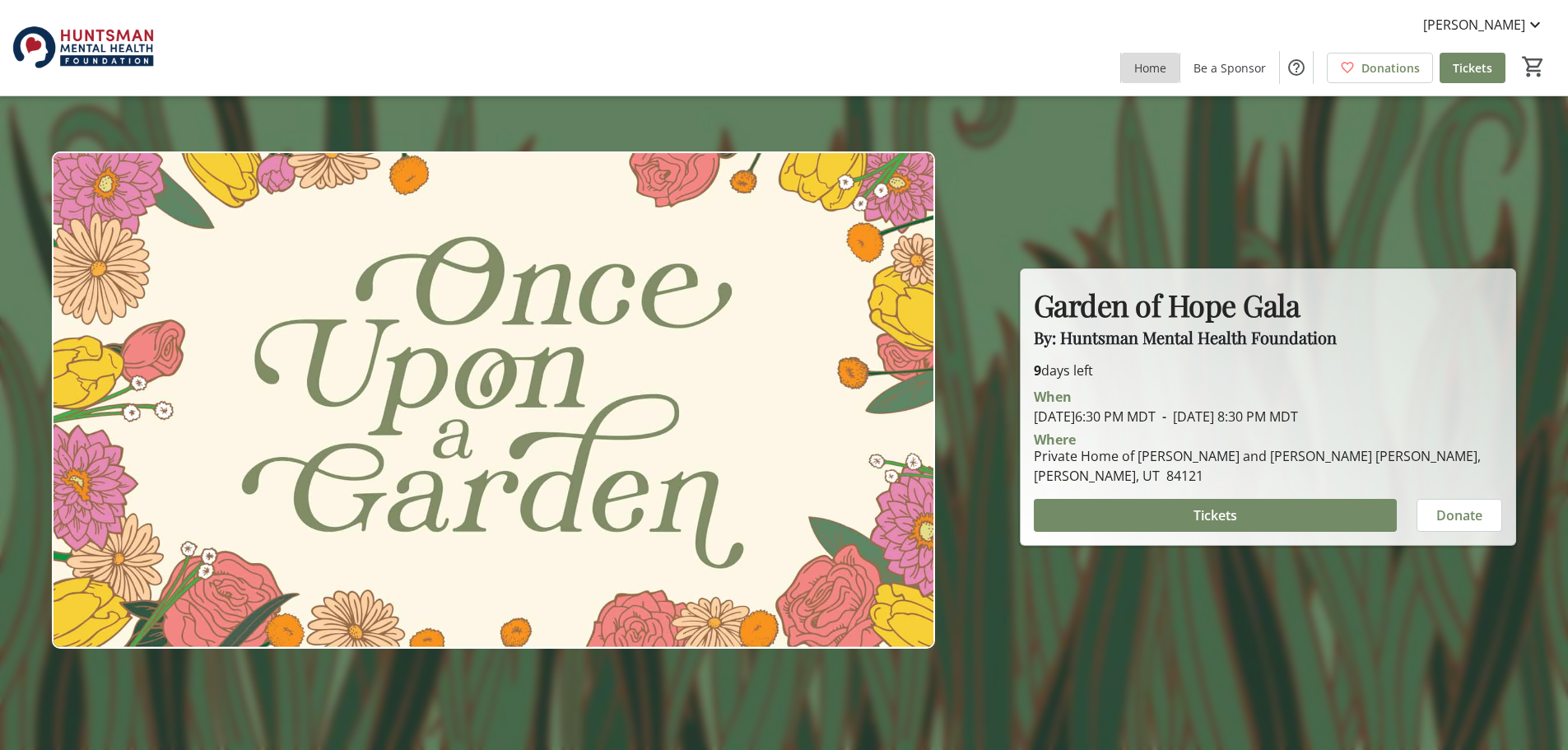
click at [1147, 74] on span "Home" at bounding box center [1150, 67] width 32 height 17
